Goal: Task Accomplishment & Management: Use online tool/utility

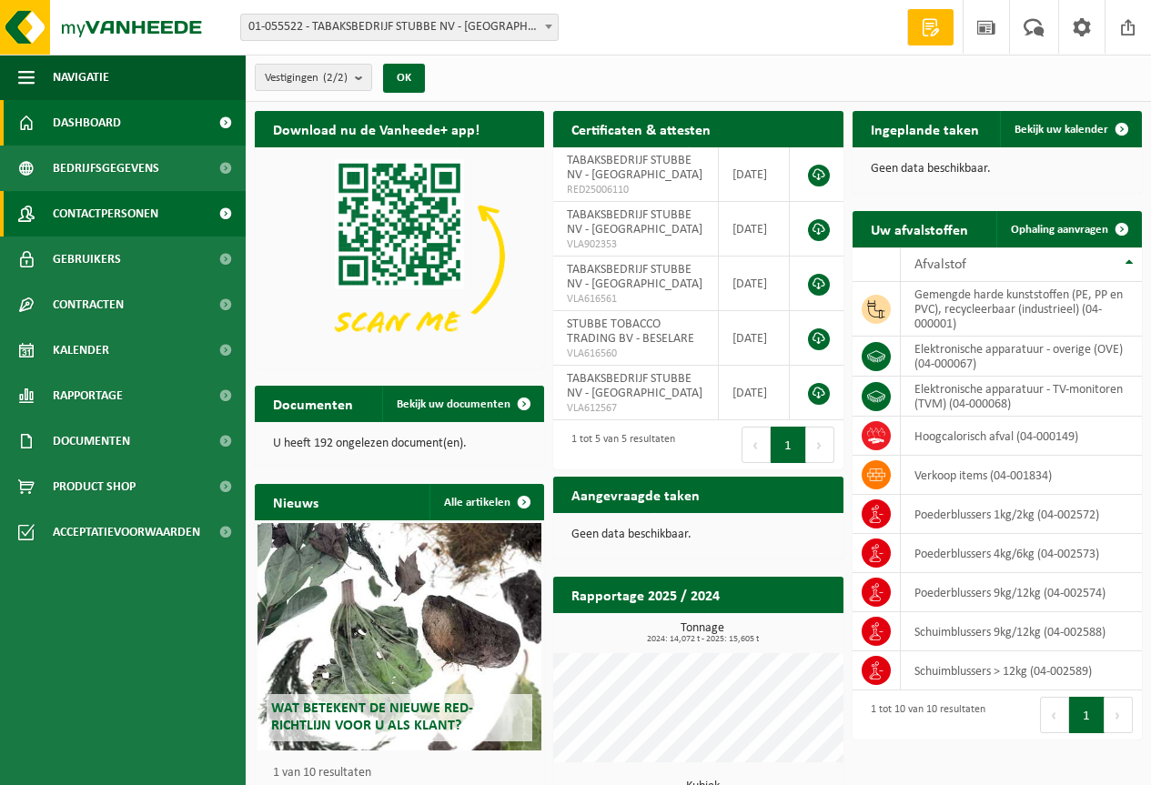
click at [120, 226] on span "Contactpersonen" at bounding box center [106, 213] width 106 height 45
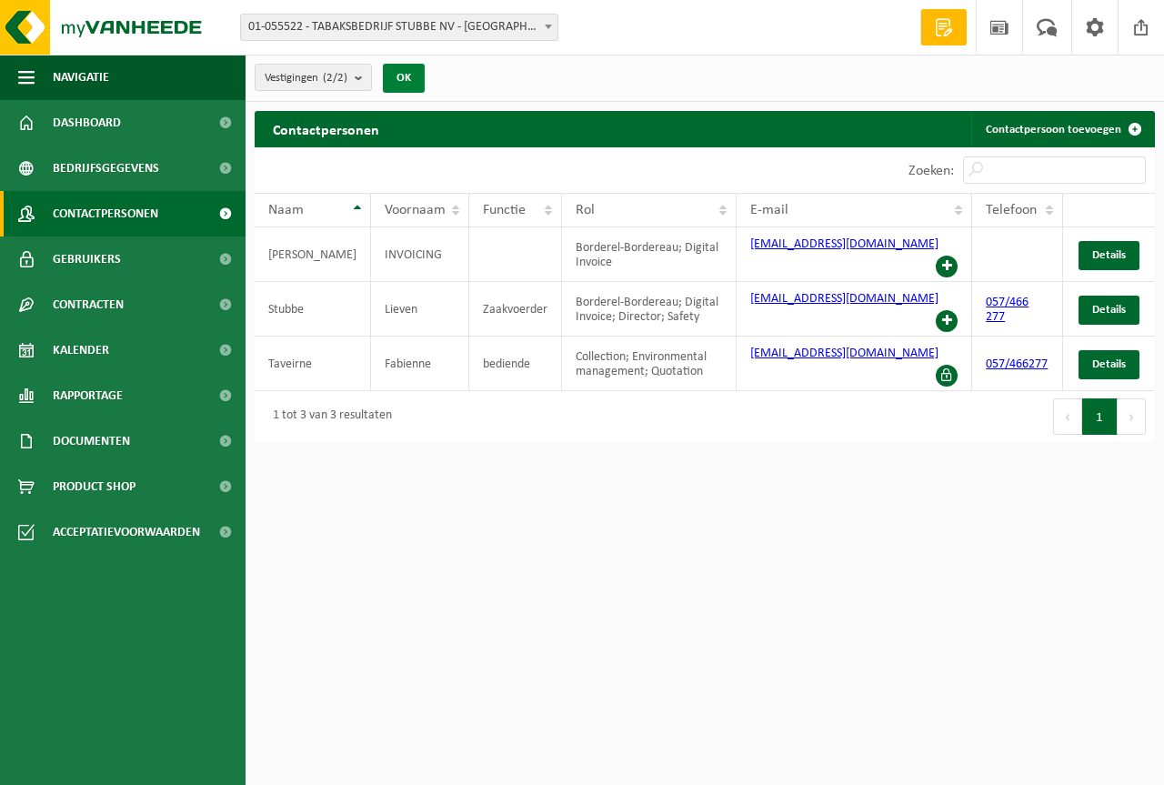
click at [398, 74] on button "OK" at bounding box center [404, 78] width 42 height 29
click at [1059, 25] on span at bounding box center [1047, 27] width 30 height 54
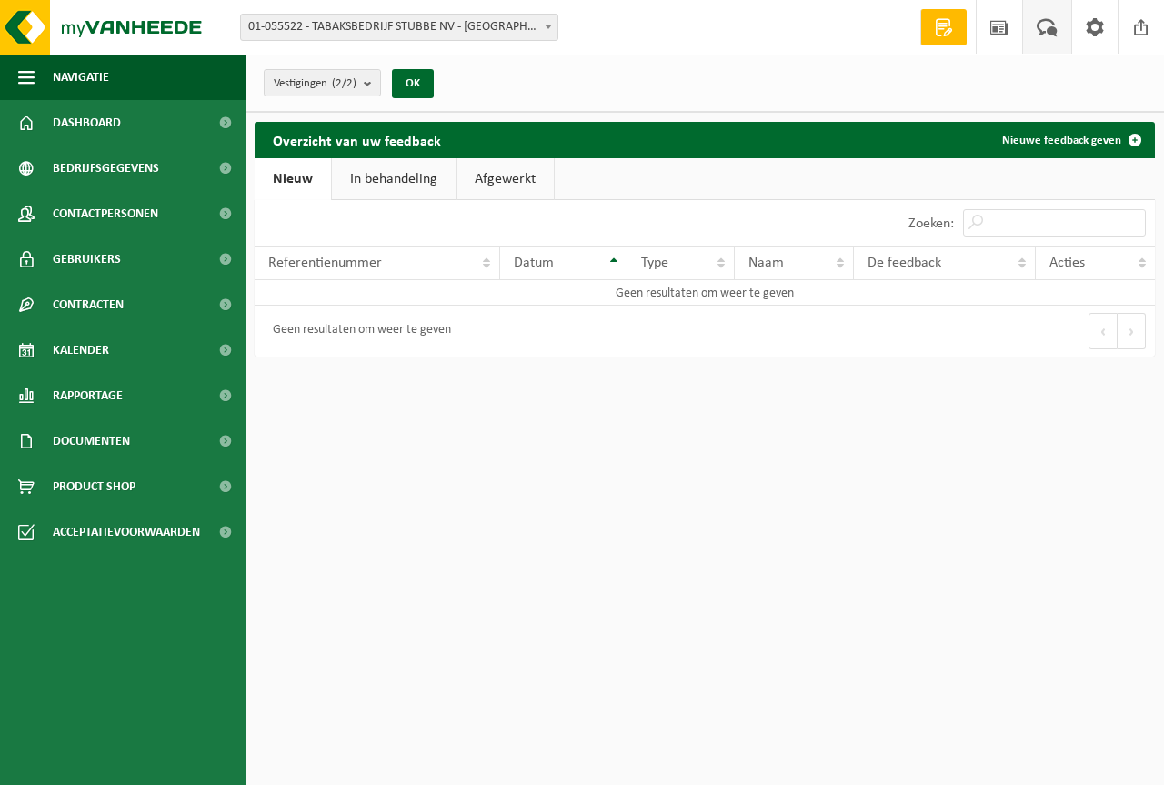
click at [931, 25] on span at bounding box center [943, 27] width 27 height 18
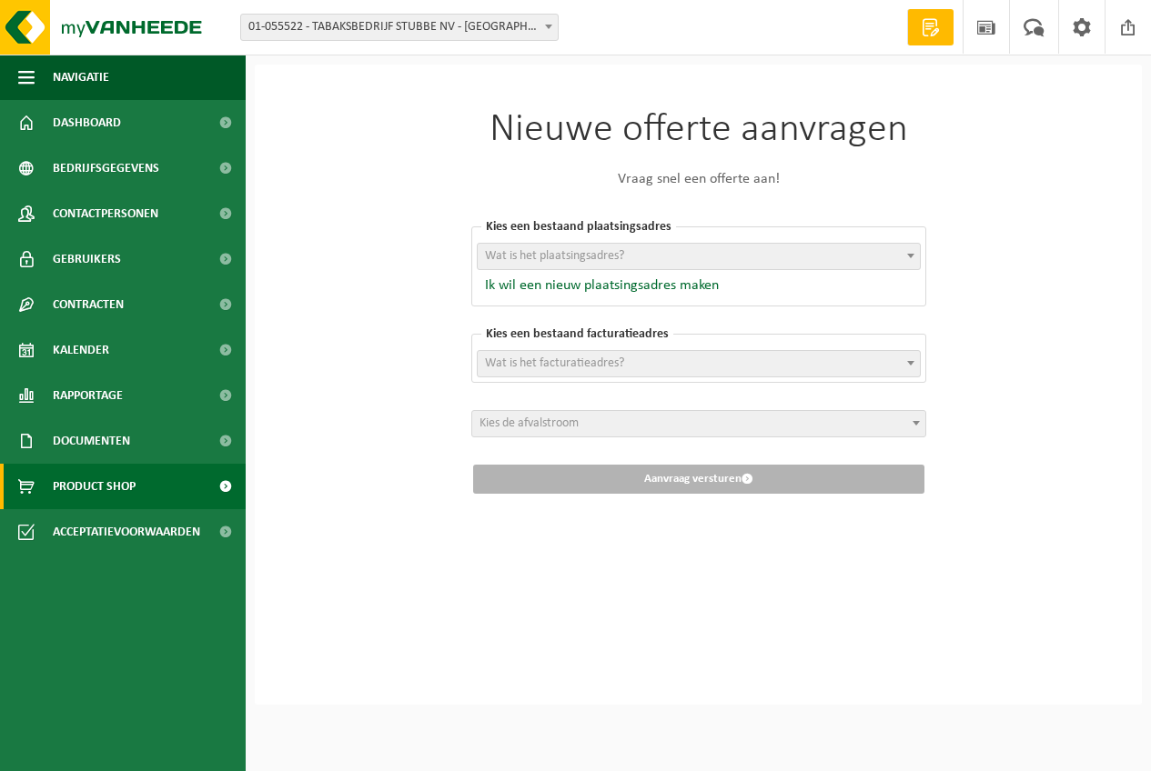
click at [60, 490] on span "Product Shop" at bounding box center [94, 486] width 83 height 45
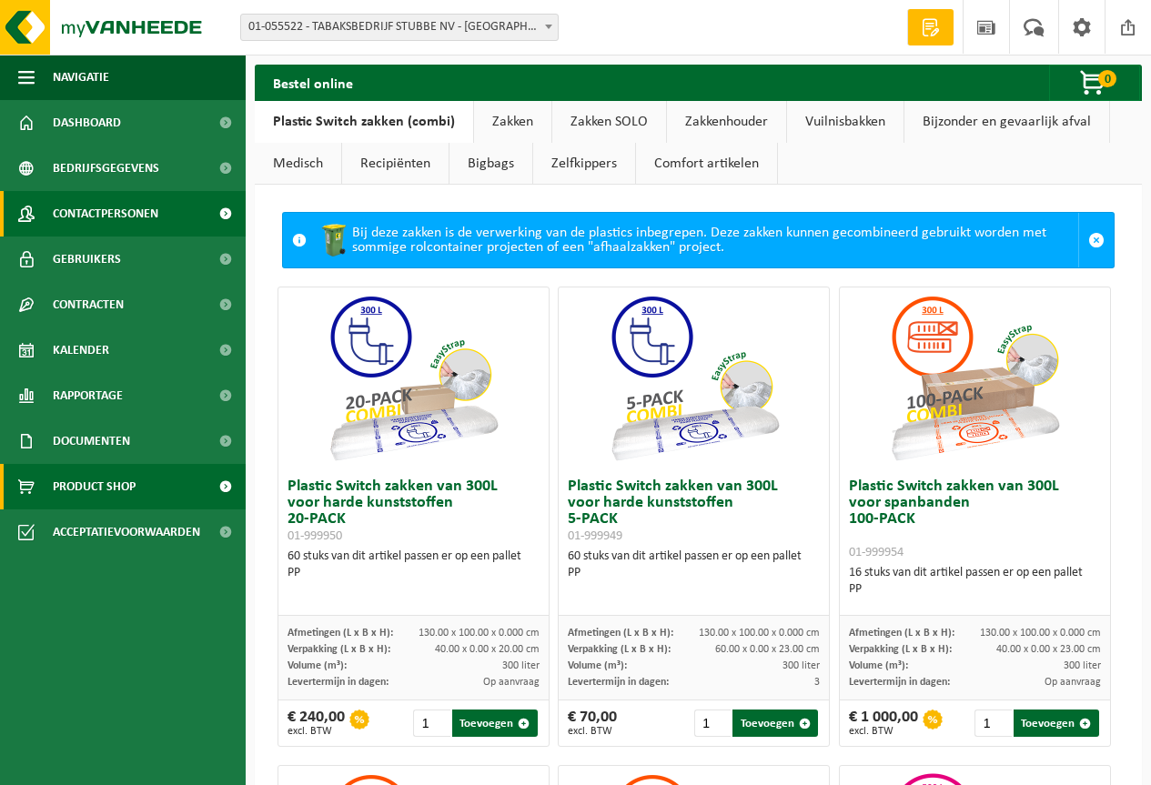
click at [83, 221] on span "Contactpersonen" at bounding box center [106, 213] width 106 height 45
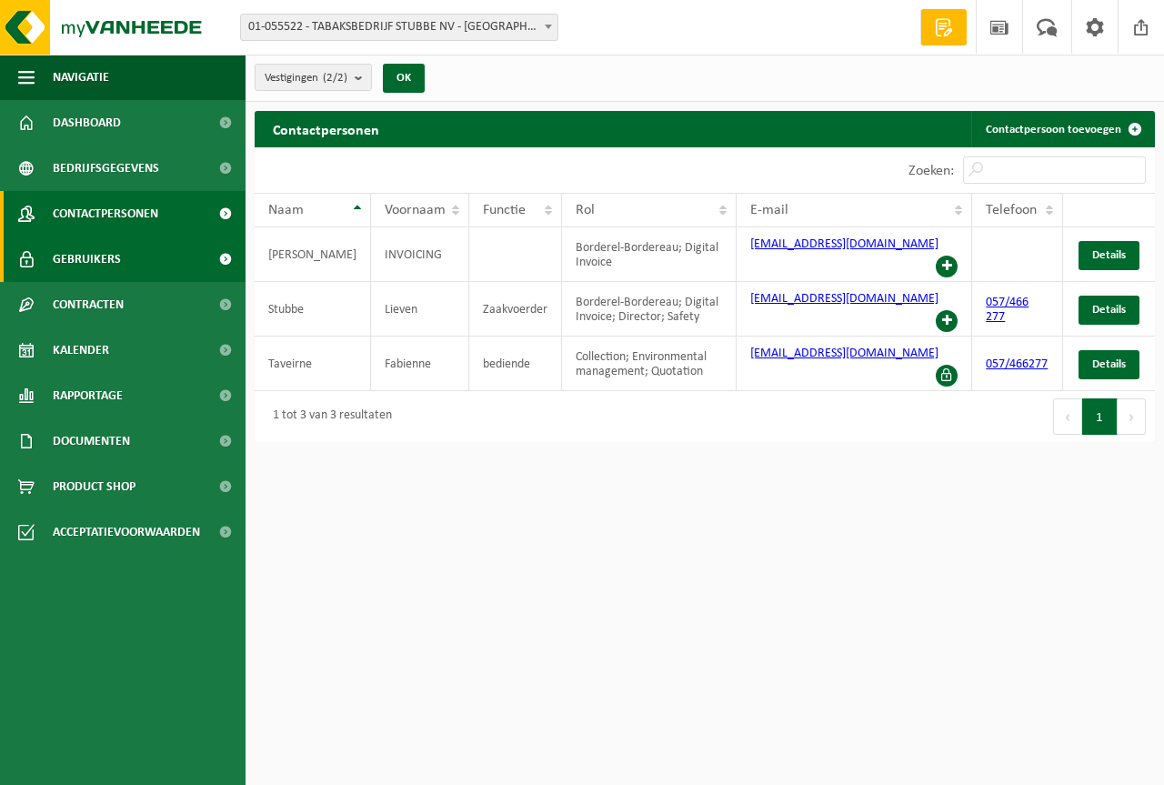
click at [79, 251] on span "Gebruikers" at bounding box center [87, 258] width 68 height 45
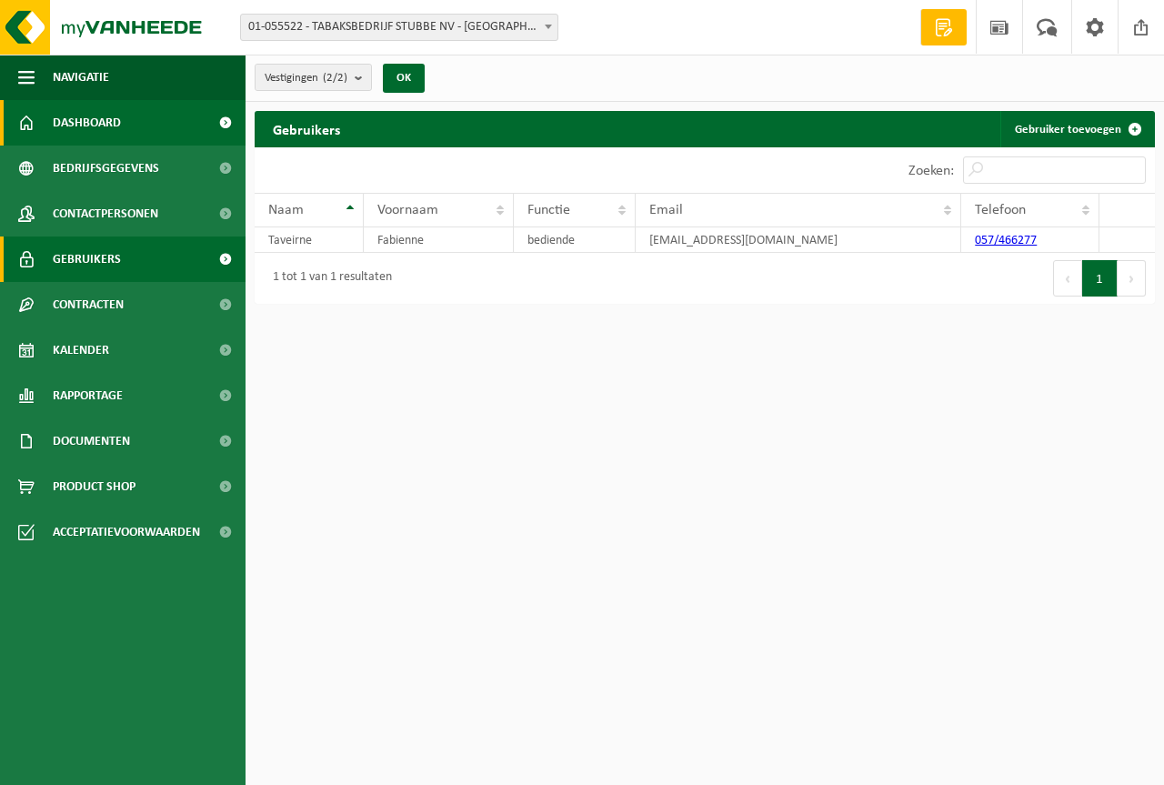
click at [90, 124] on span "Dashboard" at bounding box center [87, 122] width 68 height 45
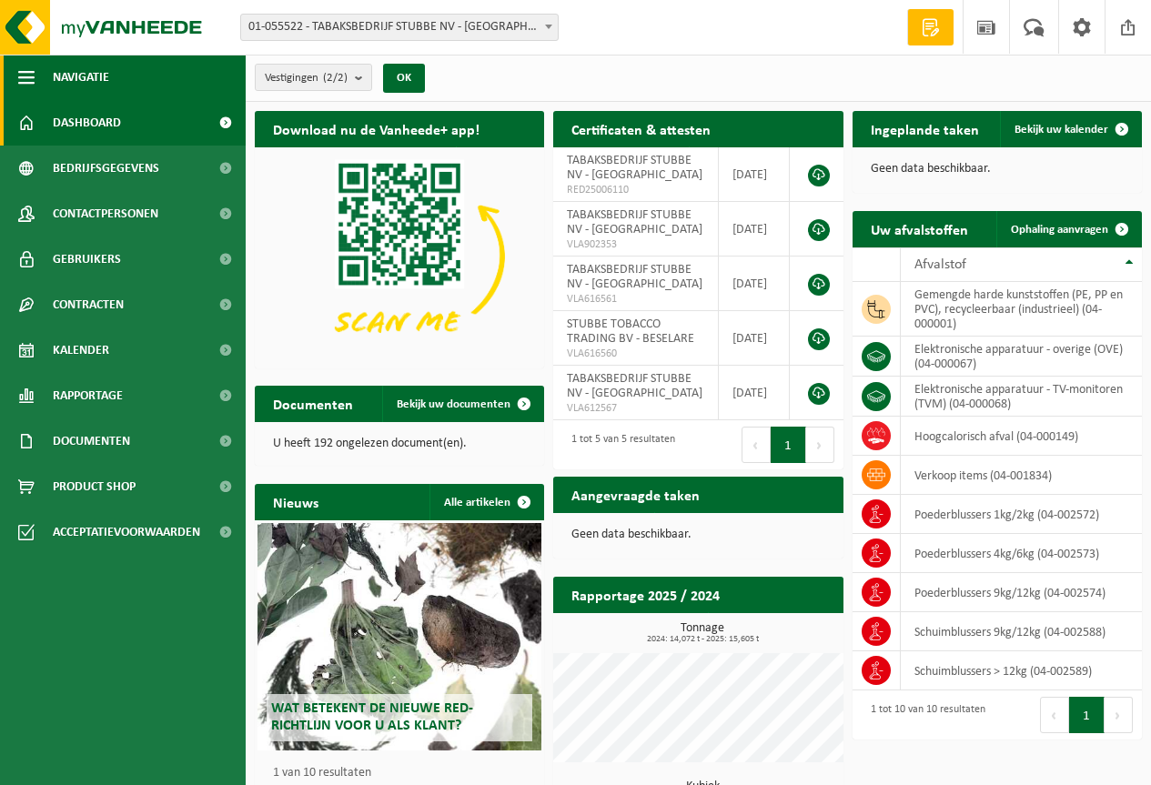
click at [85, 81] on span "Navigatie" at bounding box center [81, 77] width 56 height 45
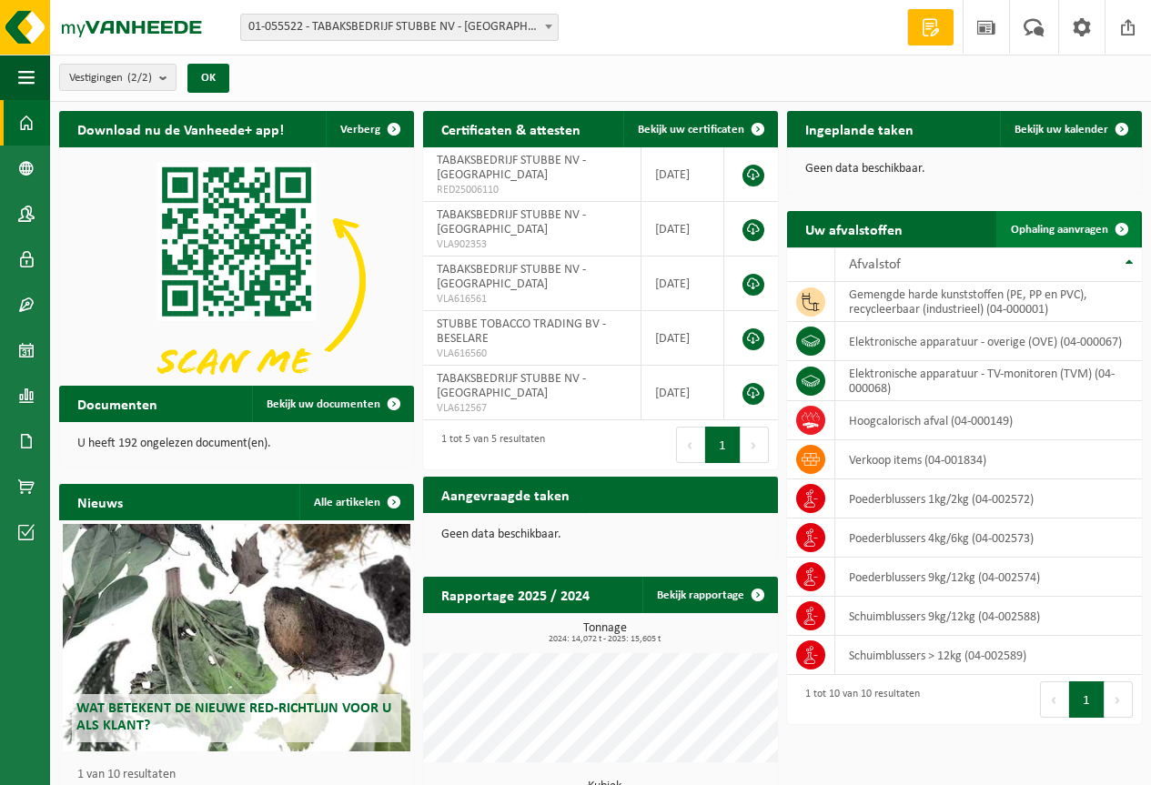
click at [1055, 232] on span "Ophaling aanvragen" at bounding box center [1058, 230] width 97 height 12
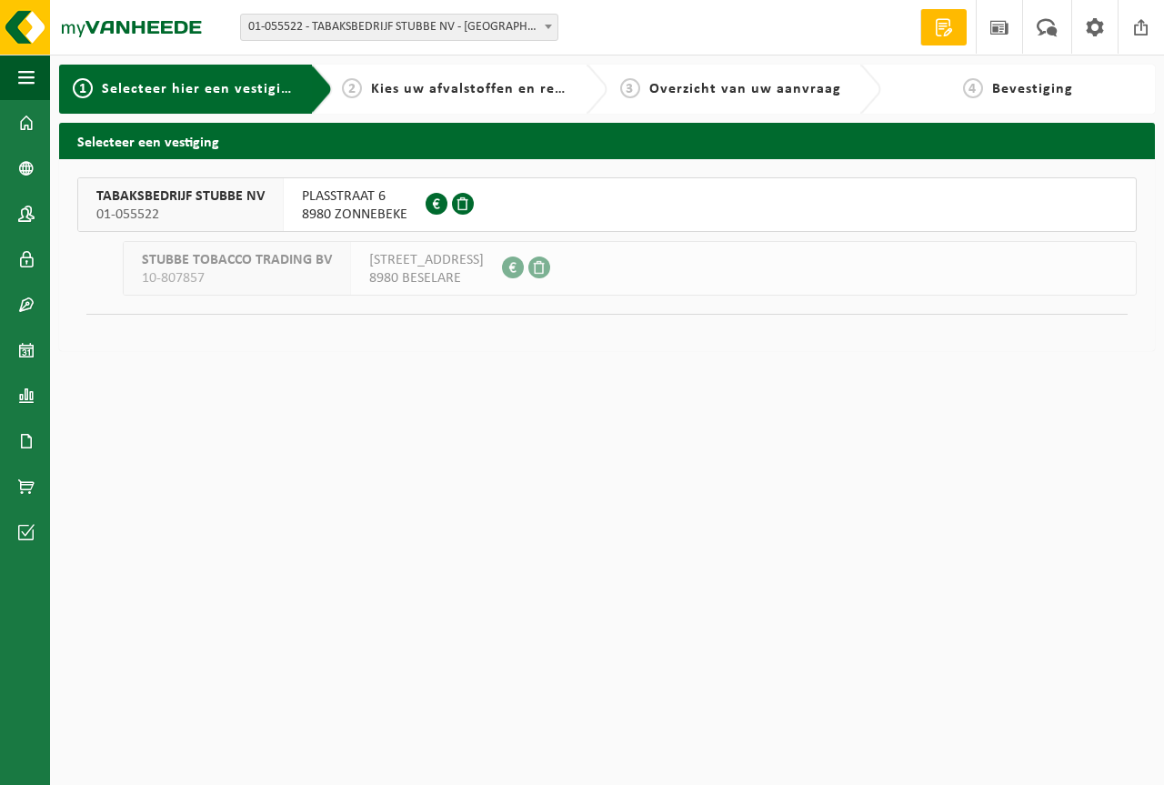
click at [331, 206] on span "8980 ZONNEBEKE" at bounding box center [355, 215] width 106 height 18
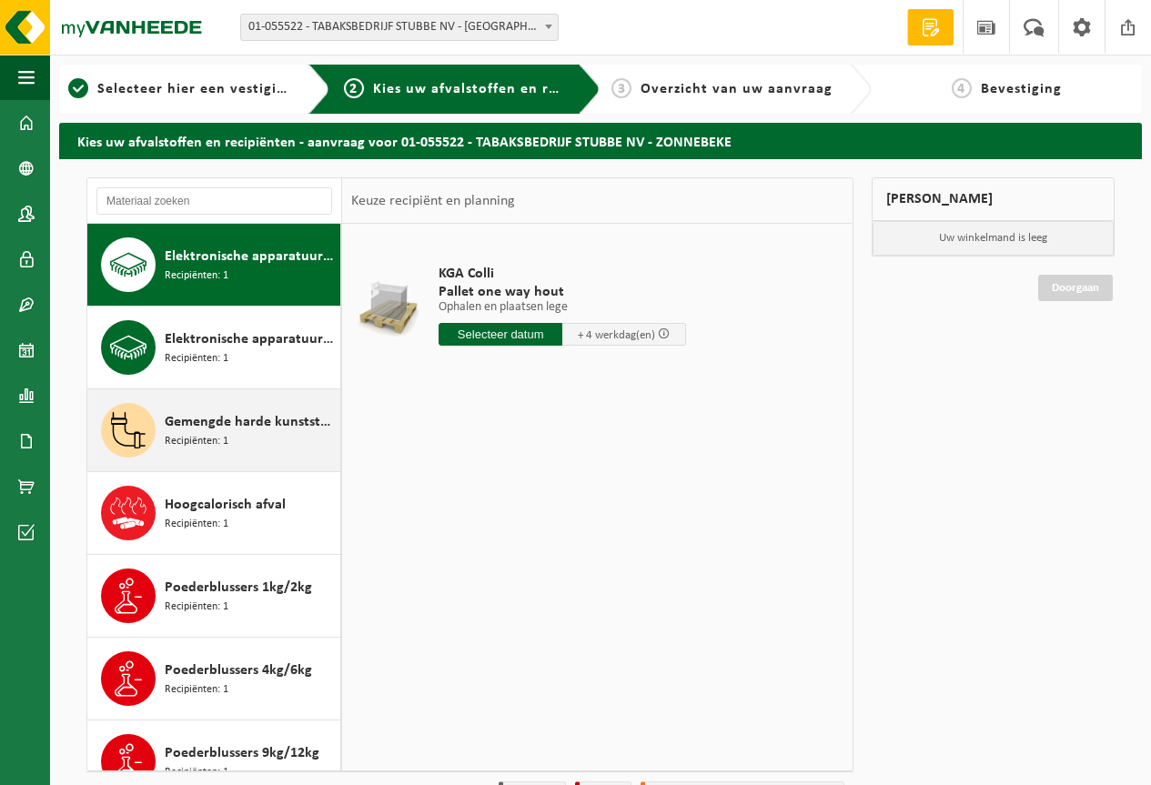
click at [205, 427] on span "Gemengde harde kunststoffen (PE, PP en PVC), recycleerbaar (industrieel)" at bounding box center [250, 422] width 171 height 22
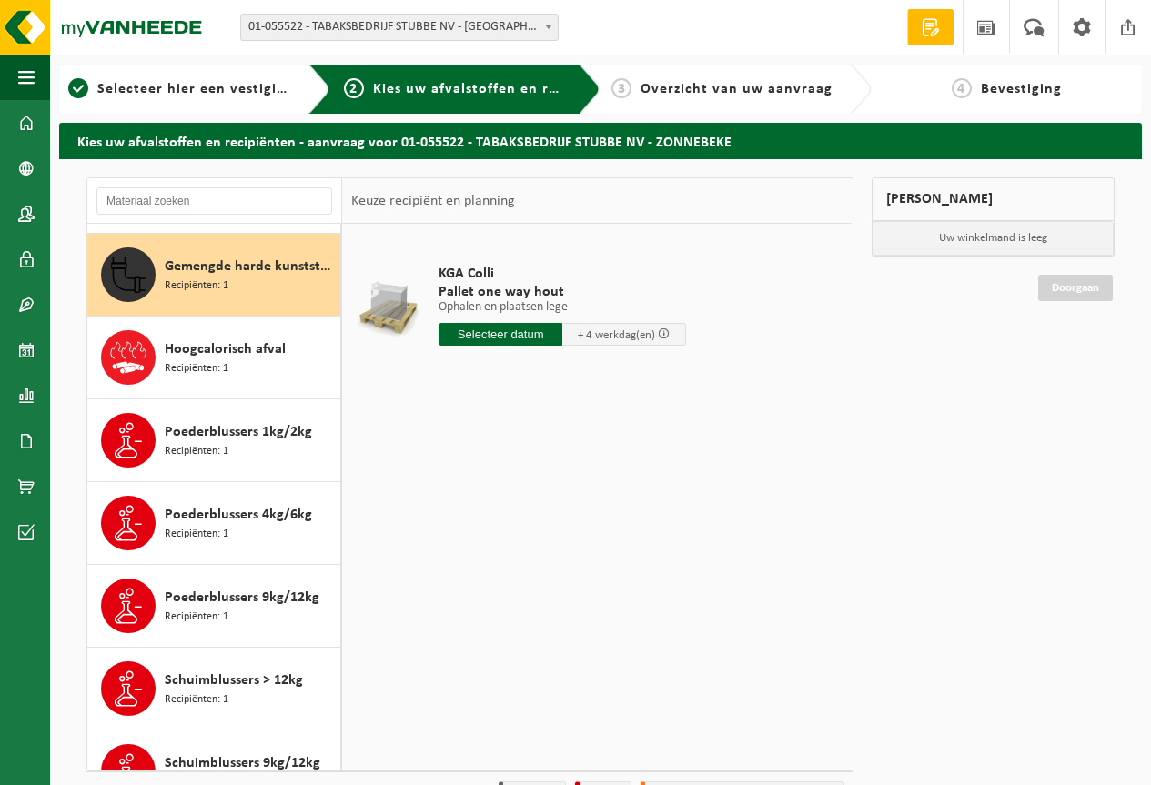
scroll to position [166, 0]
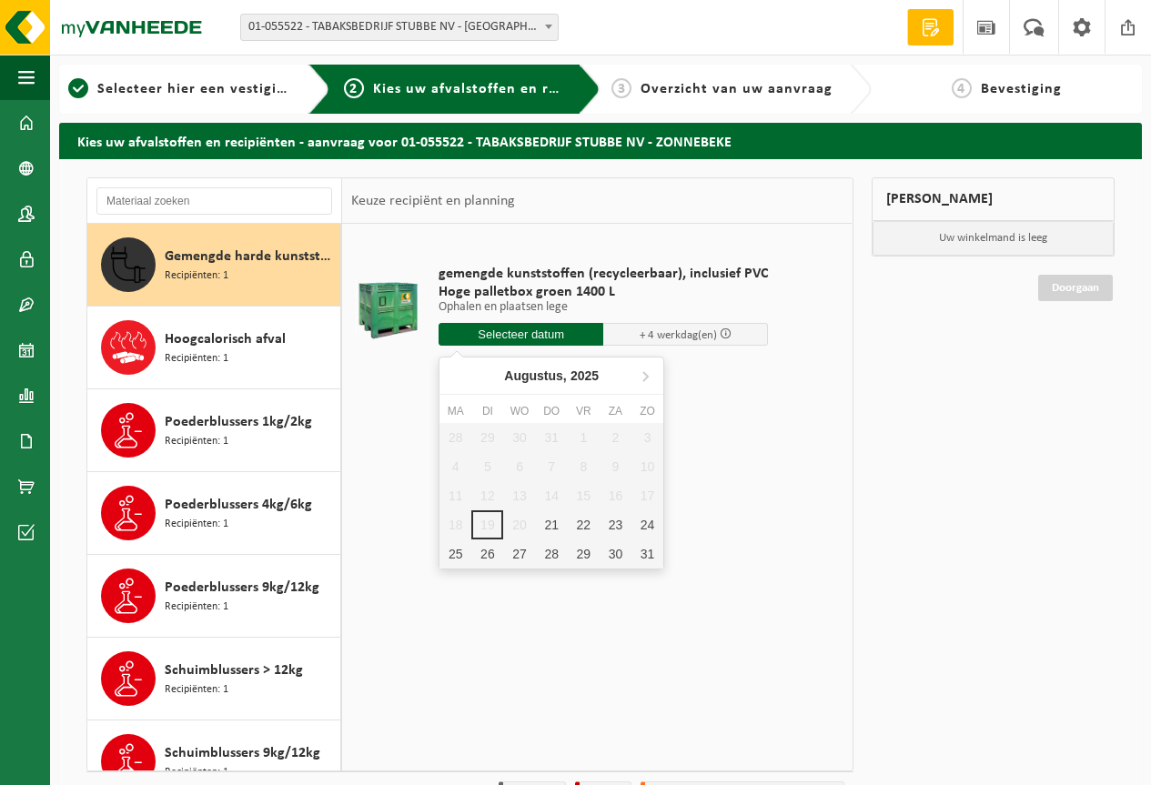
click at [550, 330] on input "text" at bounding box center [520, 334] width 165 height 23
click at [552, 531] on div "21" at bounding box center [552, 524] width 32 height 29
type input "Van 2025-08-21"
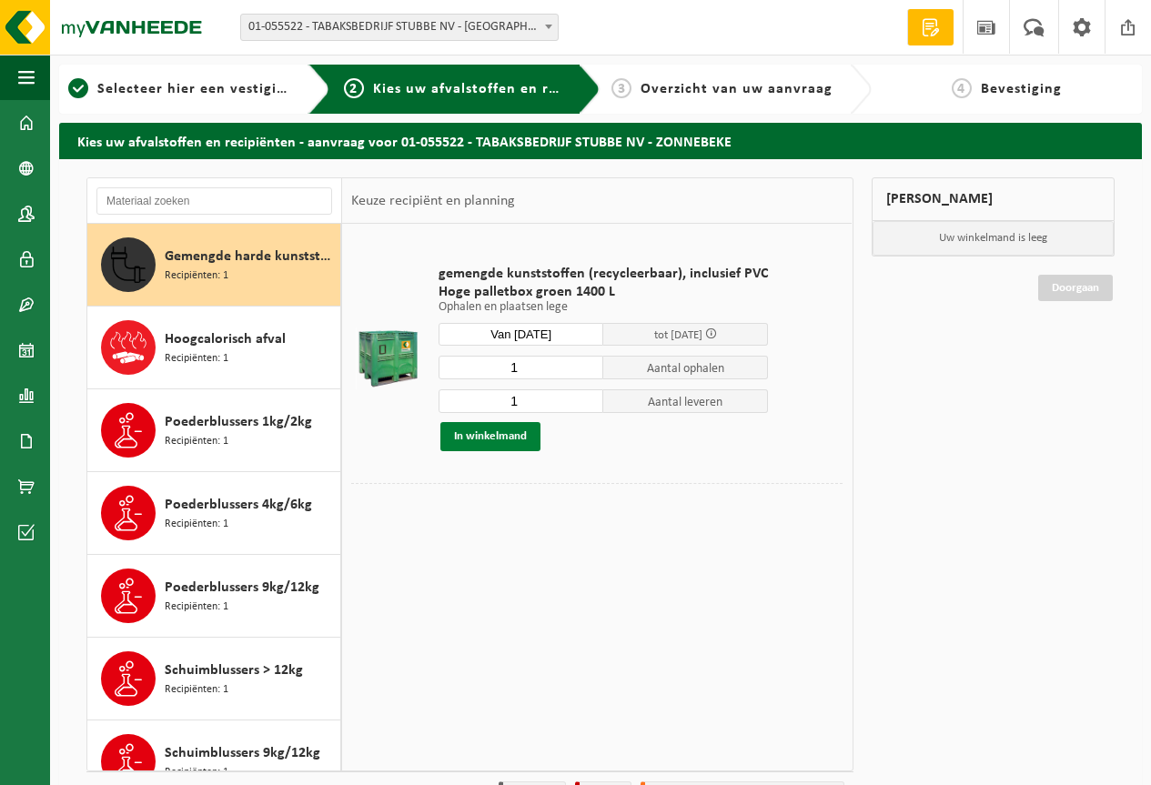
click at [482, 437] on button "In winkelmand" at bounding box center [490, 436] width 100 height 29
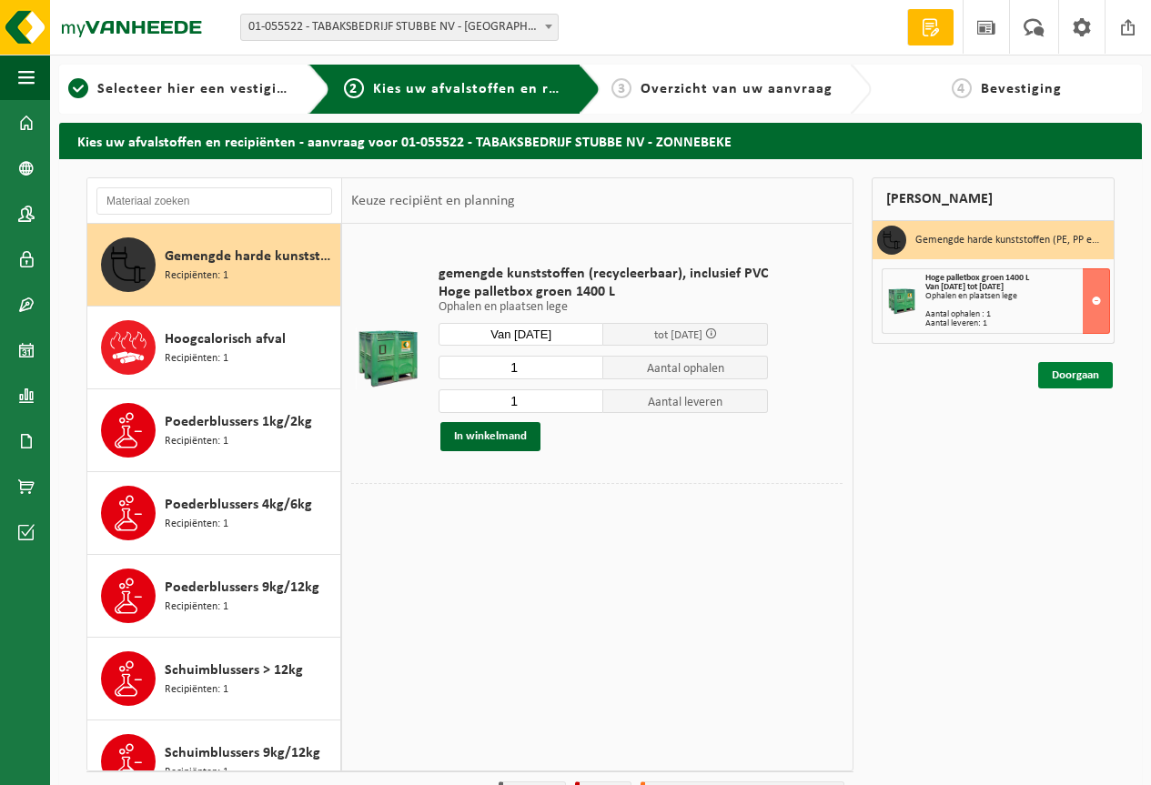
click at [1064, 372] on link "Doorgaan" at bounding box center [1075, 375] width 75 height 26
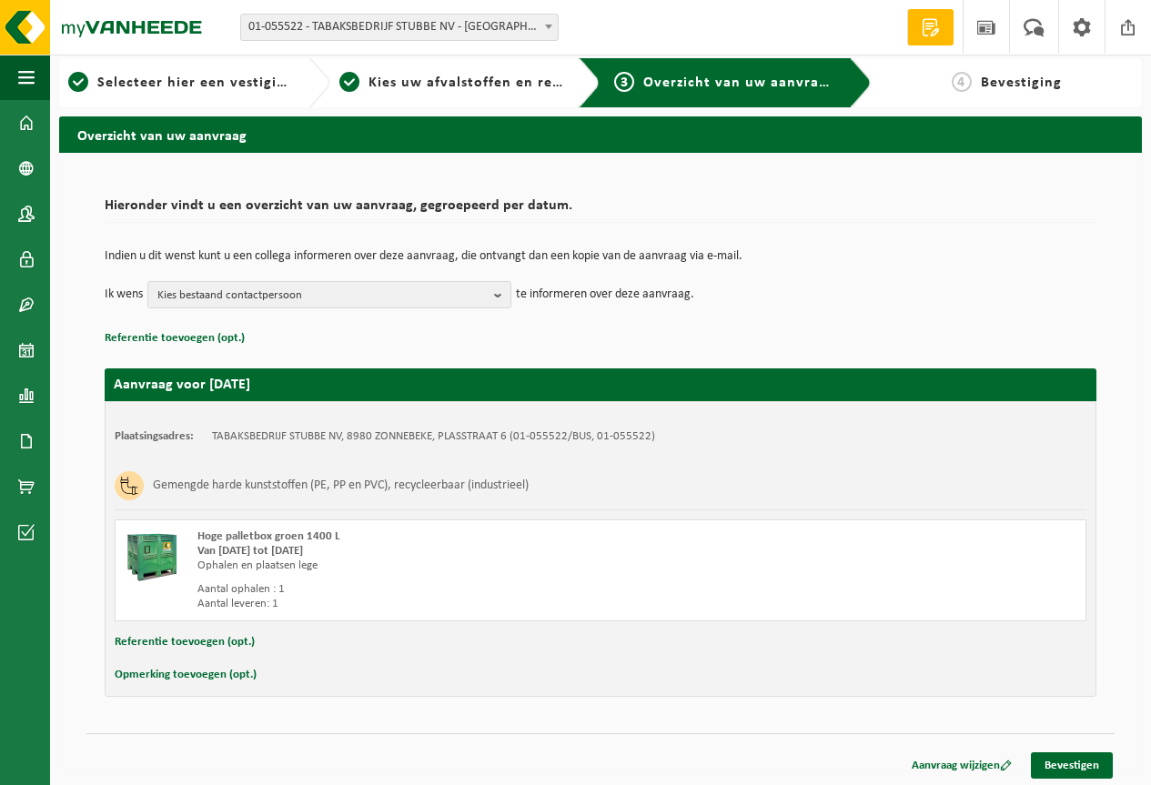
scroll to position [10, 0]
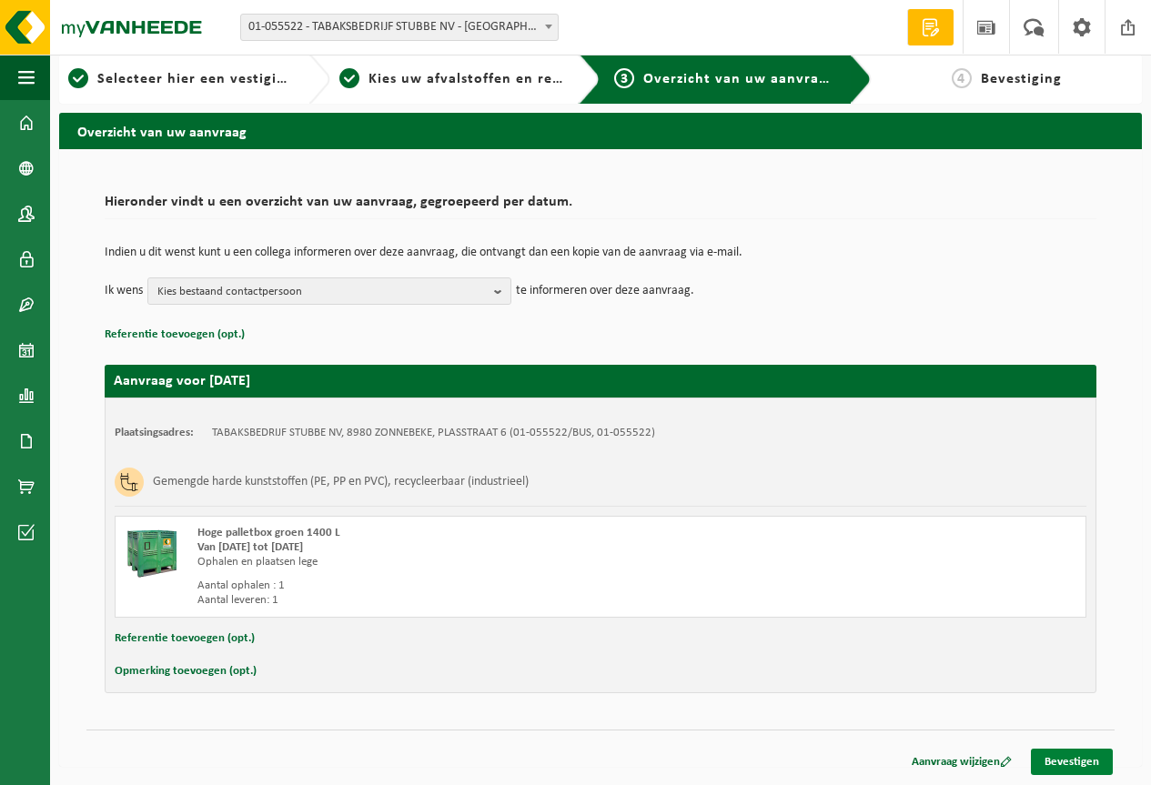
click at [1070, 764] on link "Bevestigen" at bounding box center [1071, 762] width 82 height 26
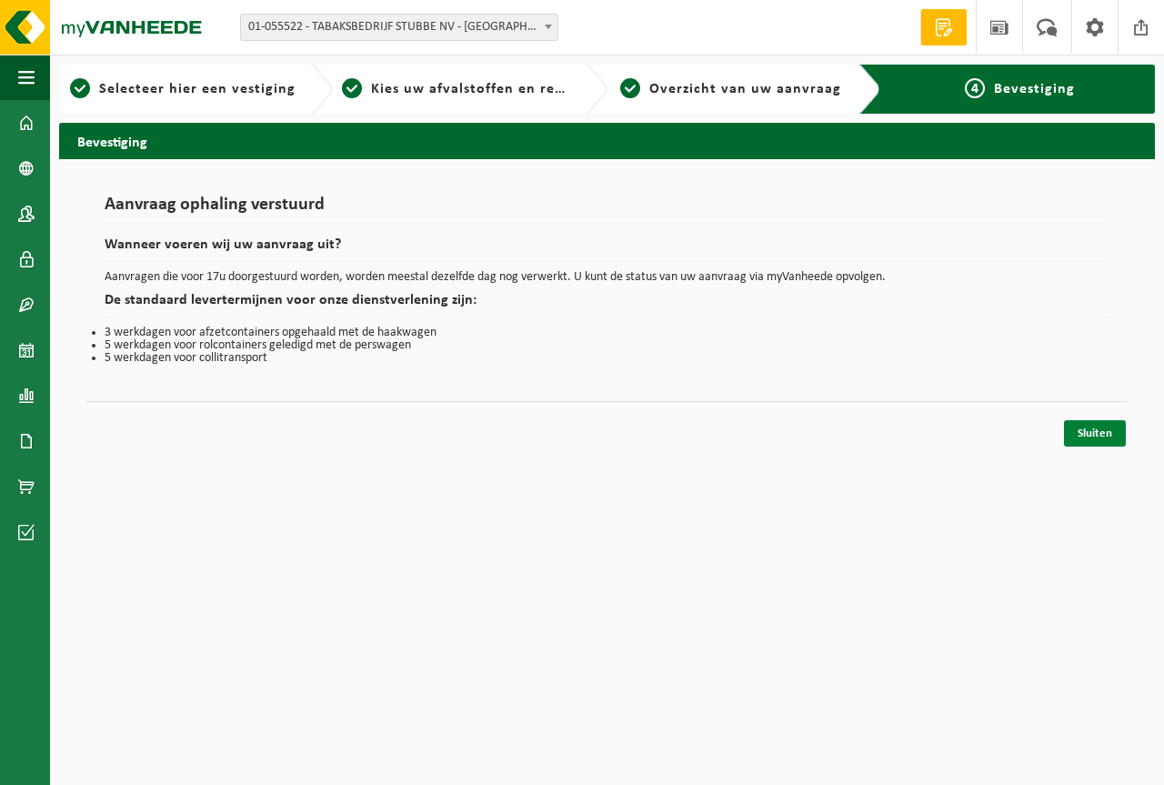
click at [1091, 433] on link "Sluiten" at bounding box center [1095, 433] width 62 height 26
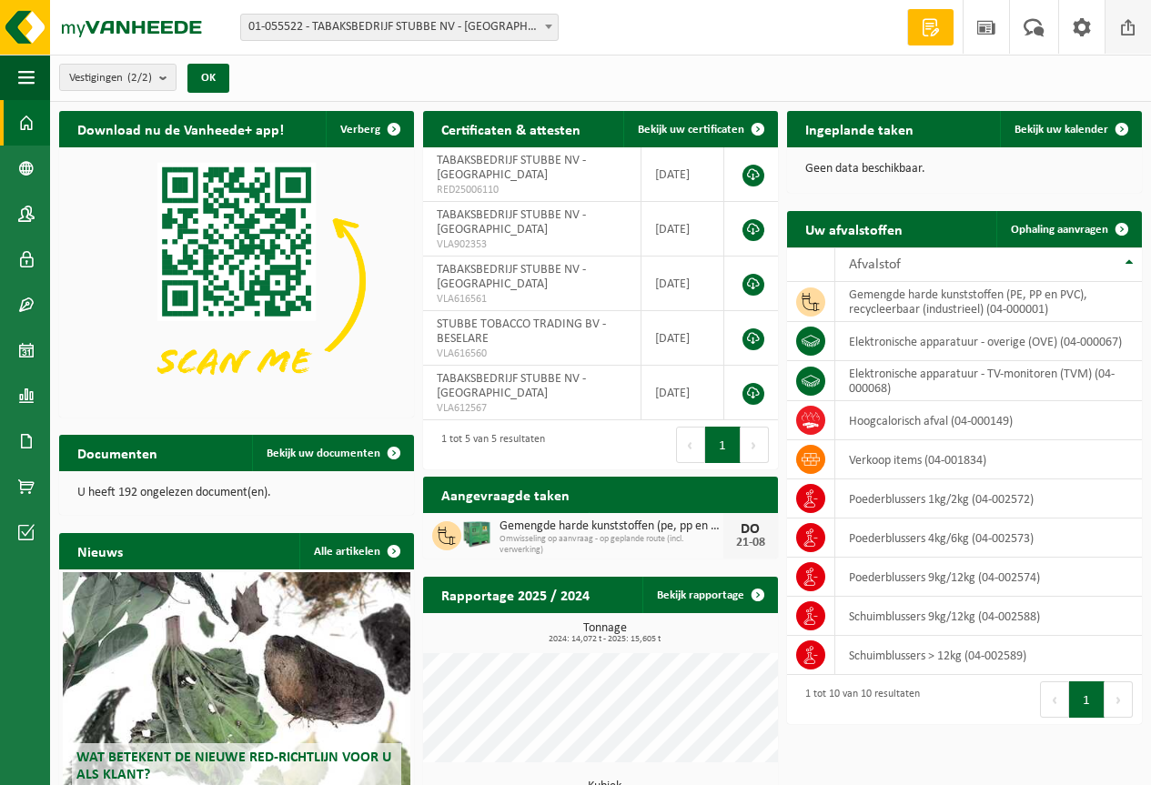
click at [1130, 27] on span at bounding box center [1127, 27] width 27 height 54
